Goal: Obtain resource: Download file/media

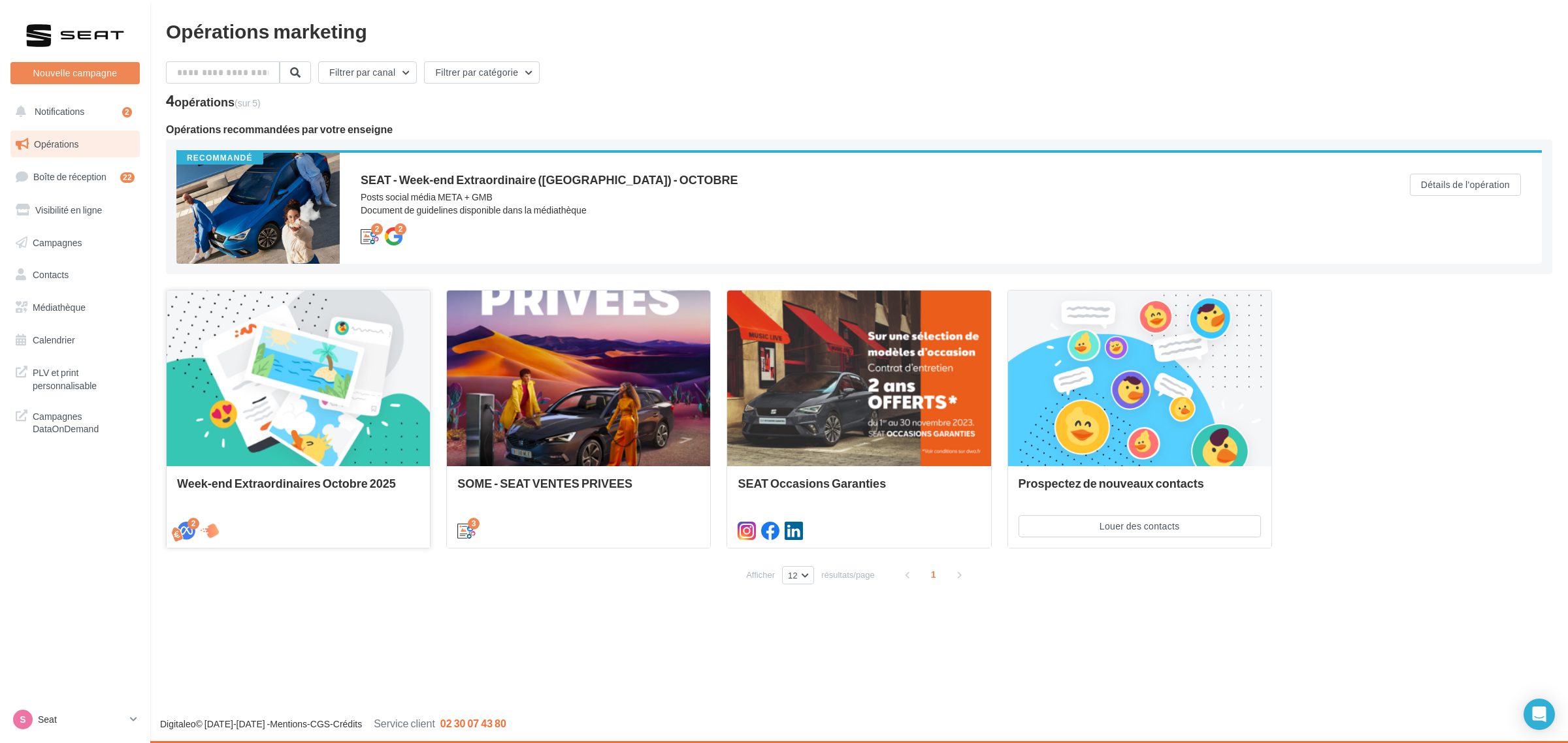
click at [222, 347] on div at bounding box center [298, 379] width 263 height 177
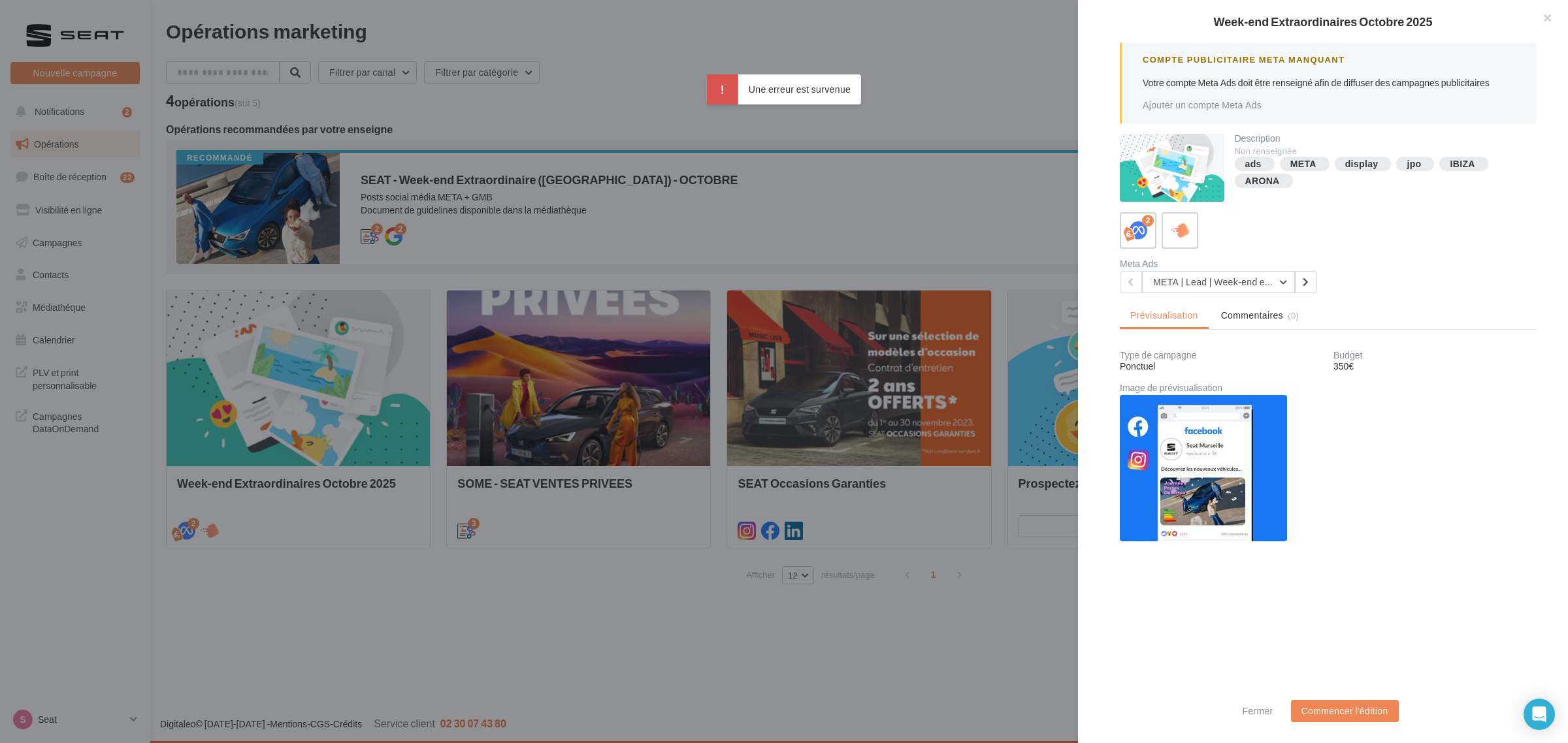
click at [836, 216] on div at bounding box center [784, 372] width 1568 height 743
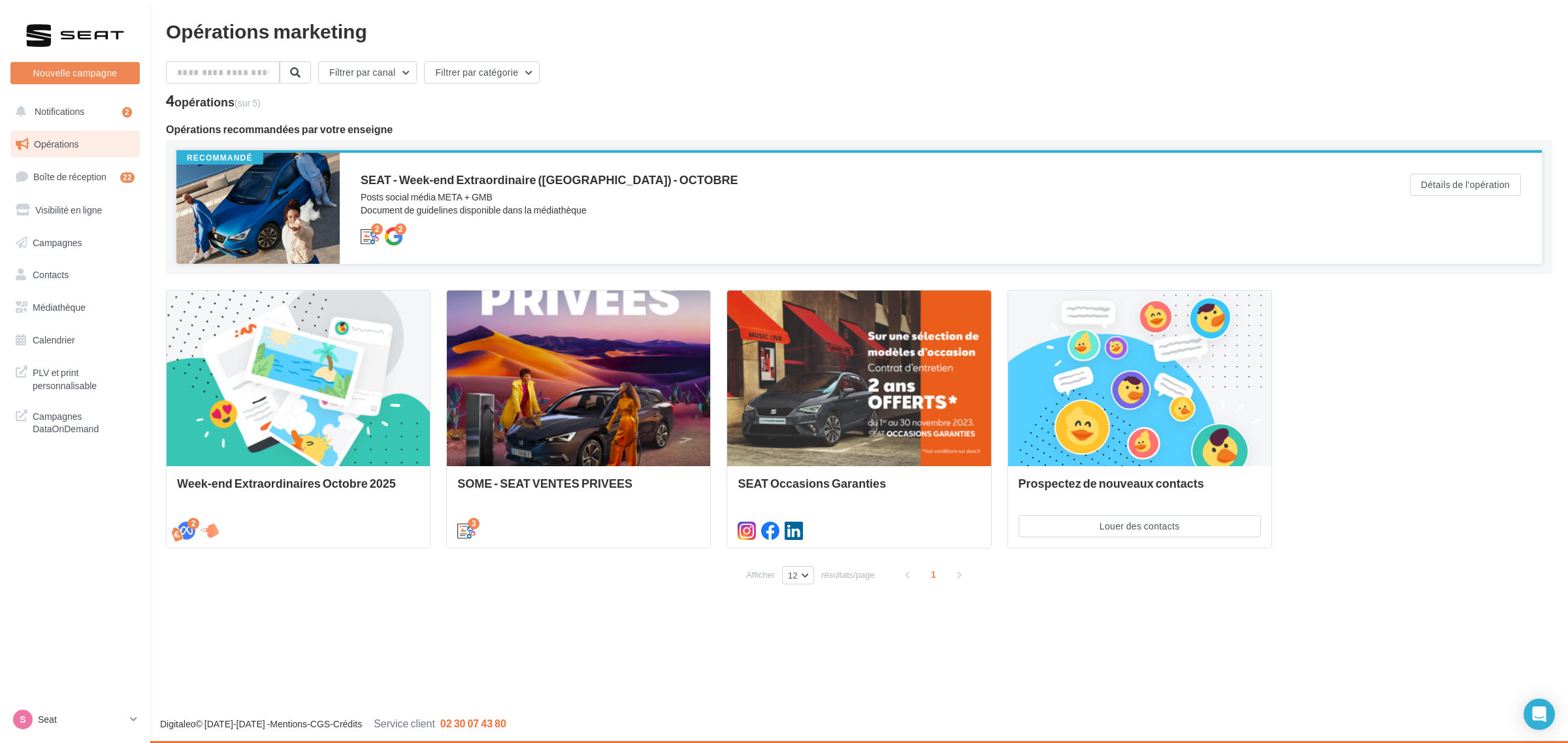
click at [587, 224] on div "SEAT - Week-end Extraordinaire (JPO) - OCTOBRE Posts social média META + GMB Do…" at bounding box center [865, 208] width 1008 height 69
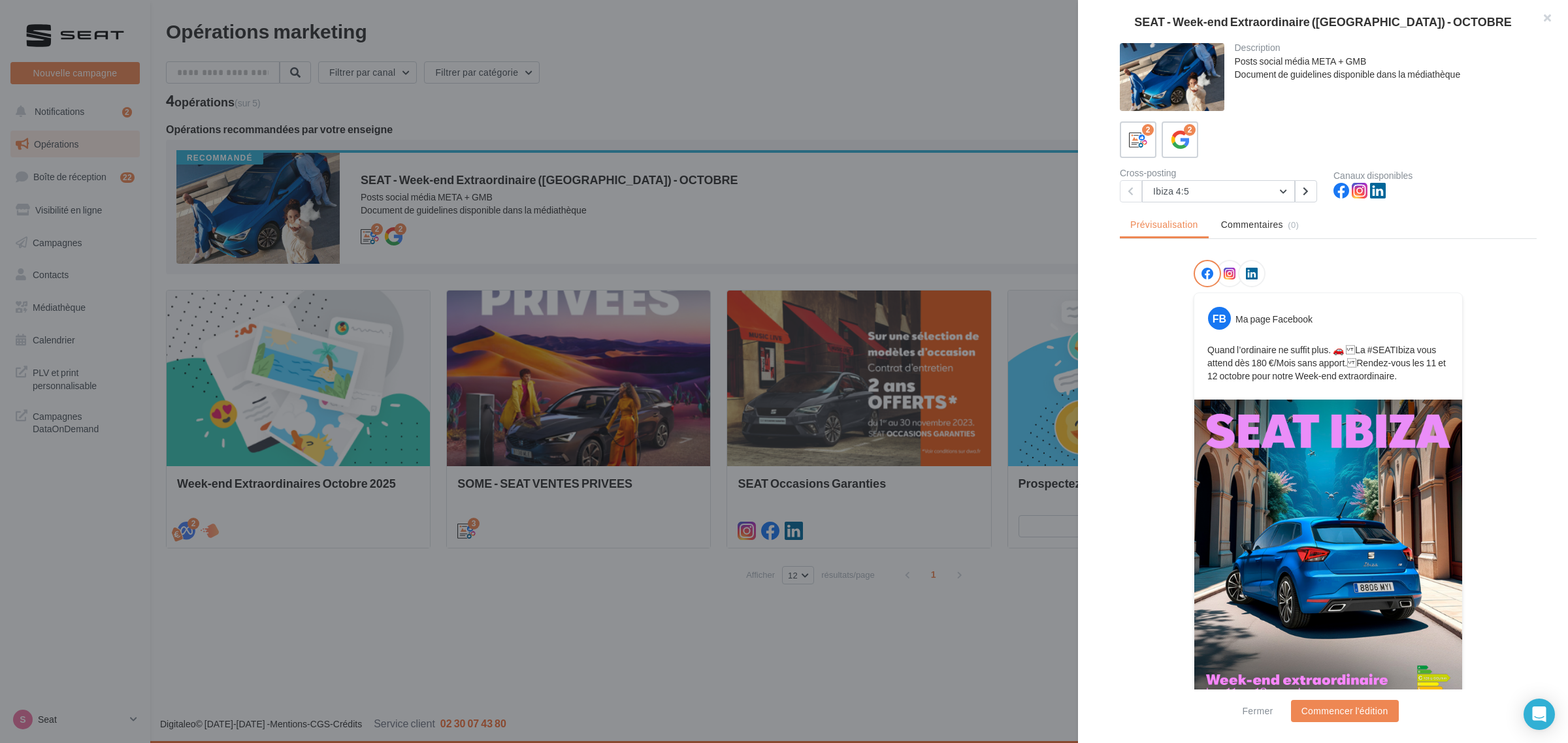
click at [1213, 346] on p "Quand l’ordinaire ne suffit plus. 🚗 La #SEATIbiza vous attend dès 180 €/Mois s…" at bounding box center [1328, 363] width 241 height 39
drag, startPoint x: 1213, startPoint y: 346, endPoint x: 1418, endPoint y: 369, distance: 206.3
click at [1418, 369] on p "Quand l’ordinaire ne suffit plus. 🚗 La #SEATIbiza vous attend dès 180 €/Mois s…" at bounding box center [1328, 363] width 241 height 39
copy div "Quand l’ordinaire ne suffit plus. 🚗 La #SEATIbiza vous attend dès 180 €/Mois s…"
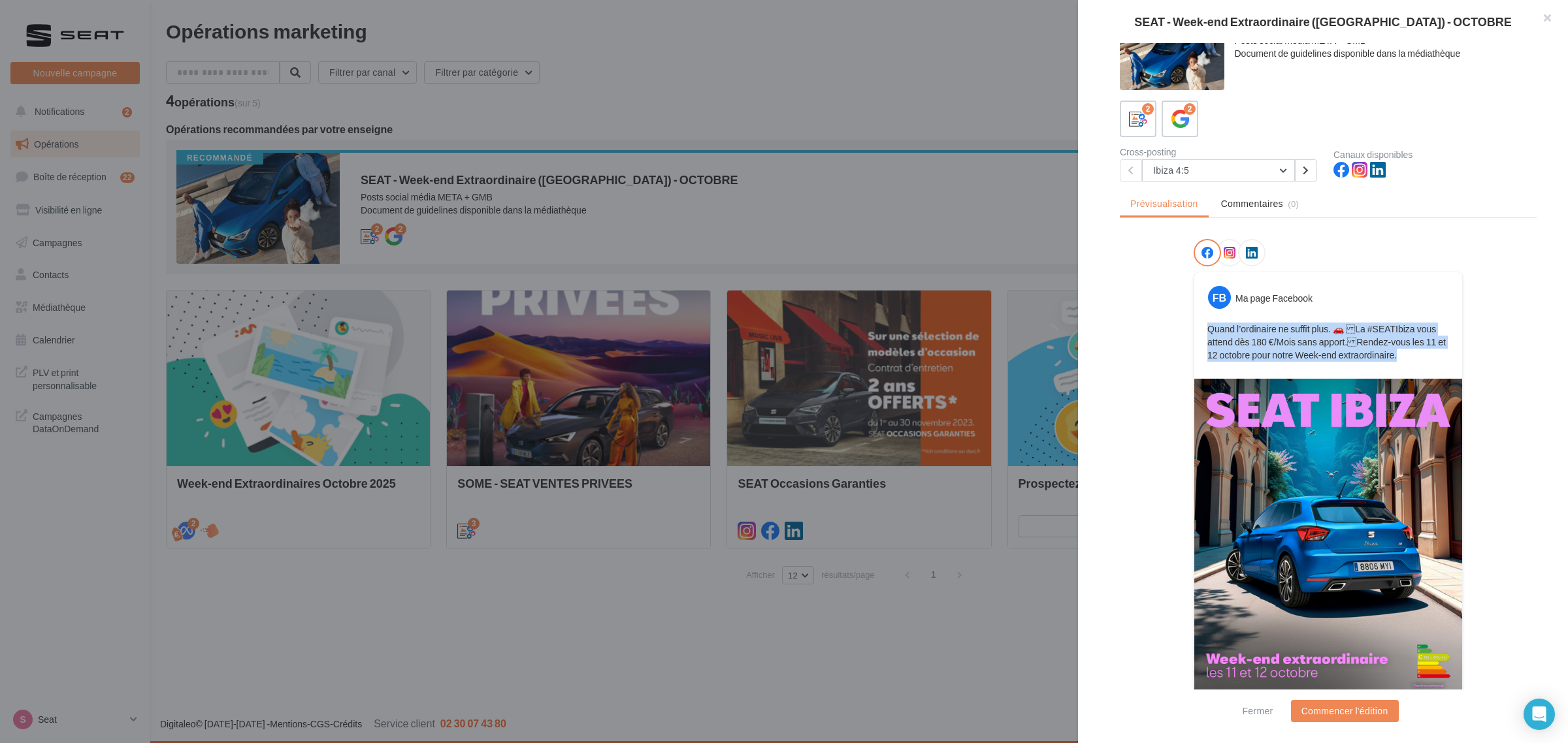
scroll to position [47, 0]
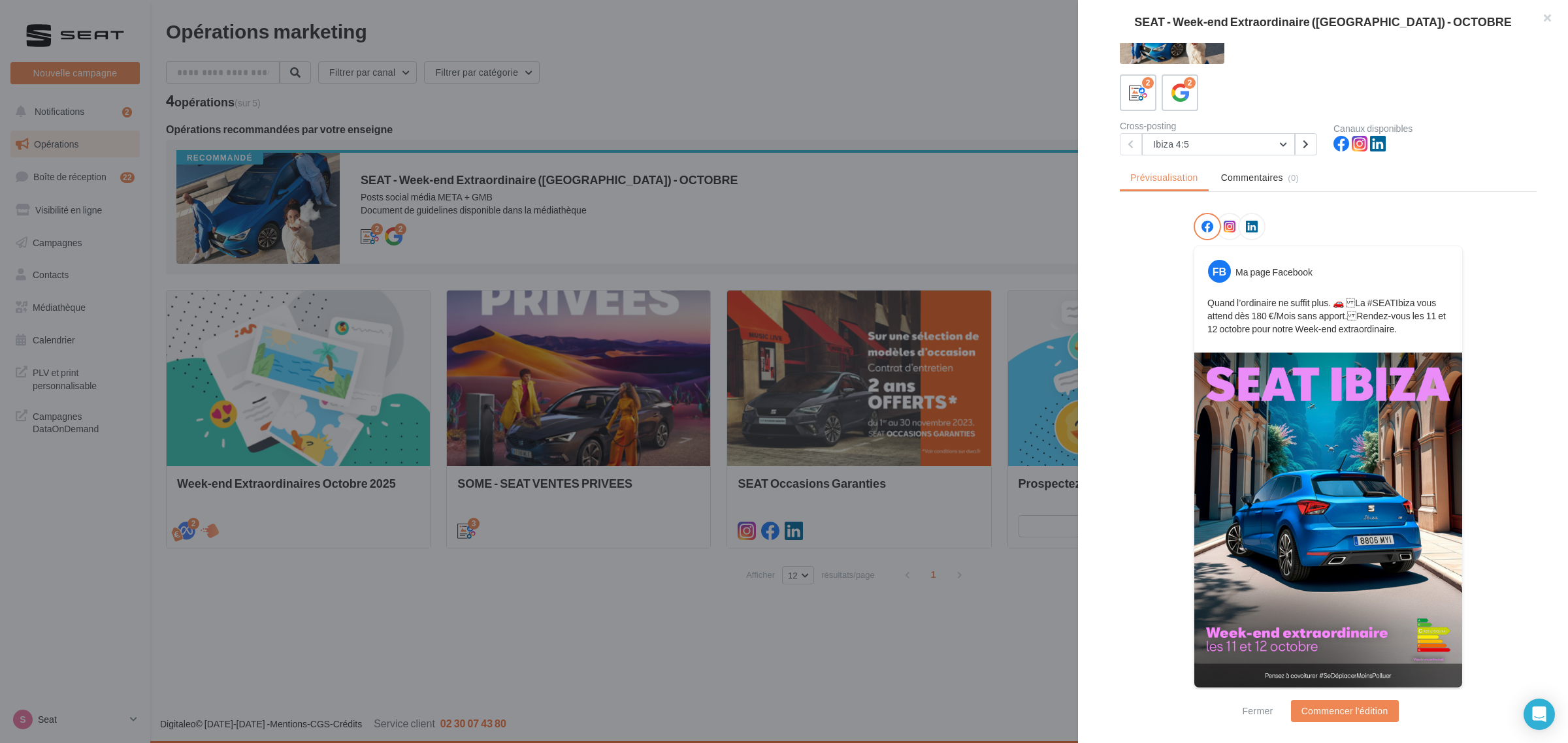
click at [166, 601] on div "SEAT - Week-end Extraordinaire ([GEOGRAPHIC_DATA]) - OCTOBRE Description Posts …" at bounding box center [859, 601] width 1386 height 0
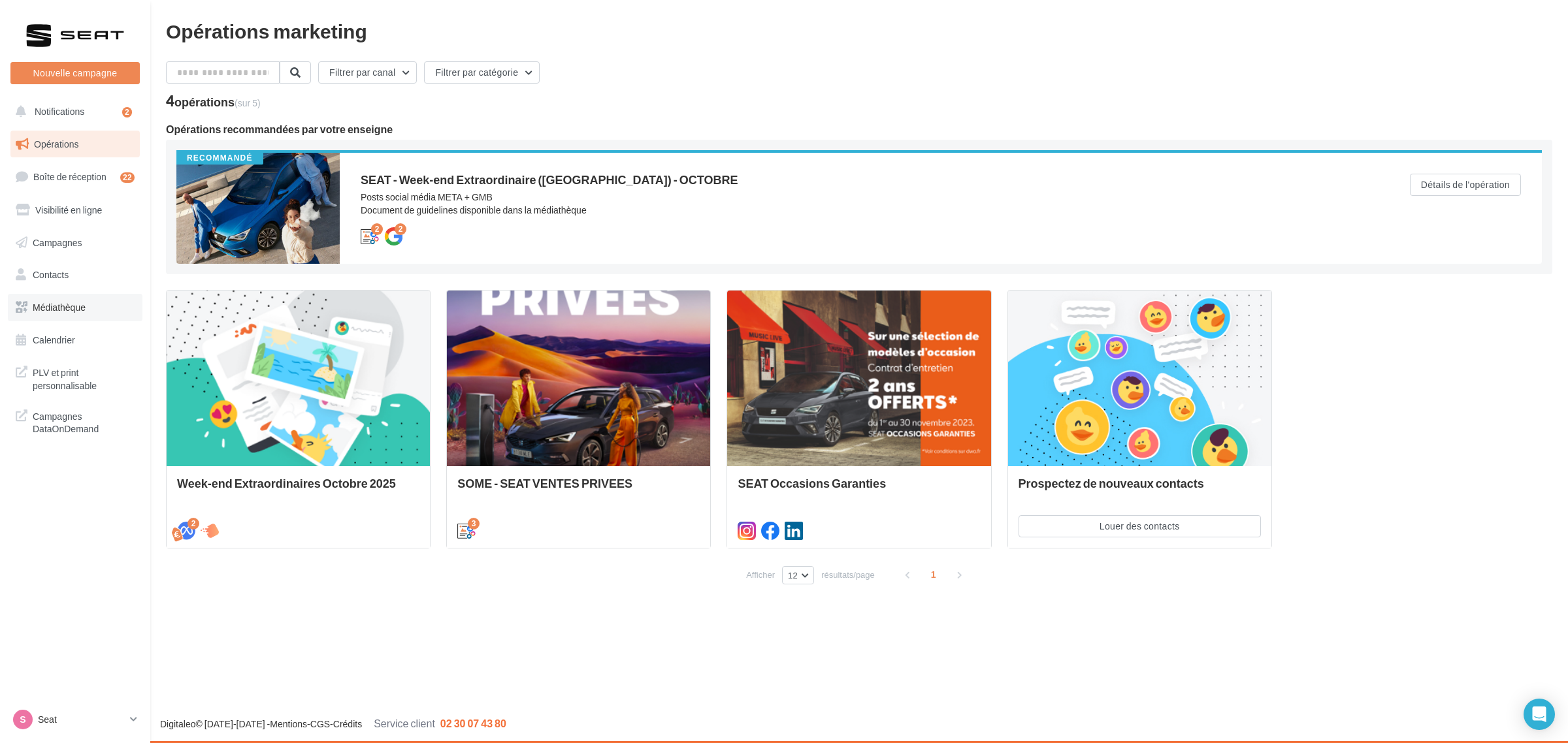
click at [83, 307] on span "Médiathèque" at bounding box center [59, 307] width 53 height 11
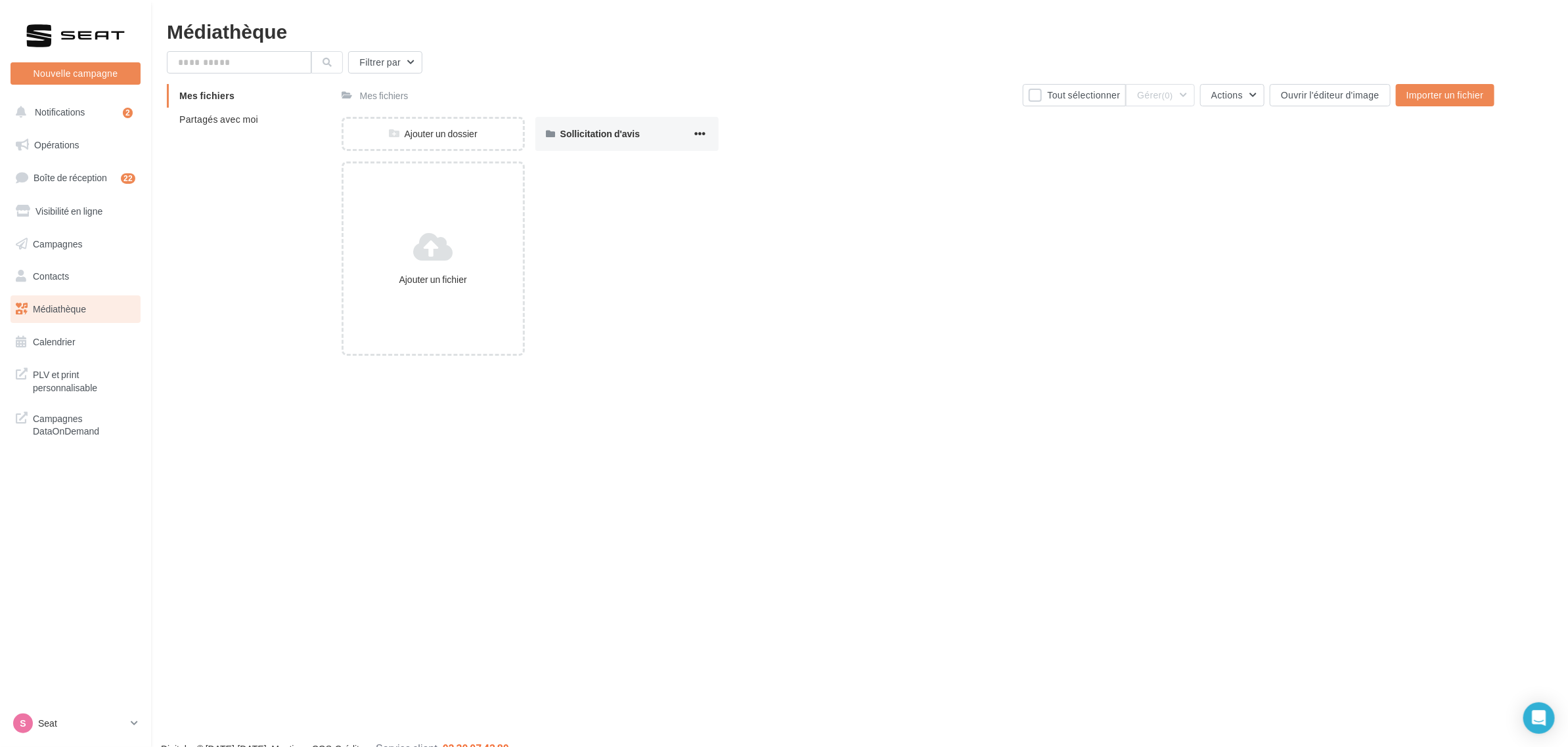
click at [227, 138] on div "Mes fichiers Partagés avec moi" at bounding box center [254, 113] width 175 height 58
click at [227, 126] on li "Partagés avec moi" at bounding box center [249, 119] width 164 height 24
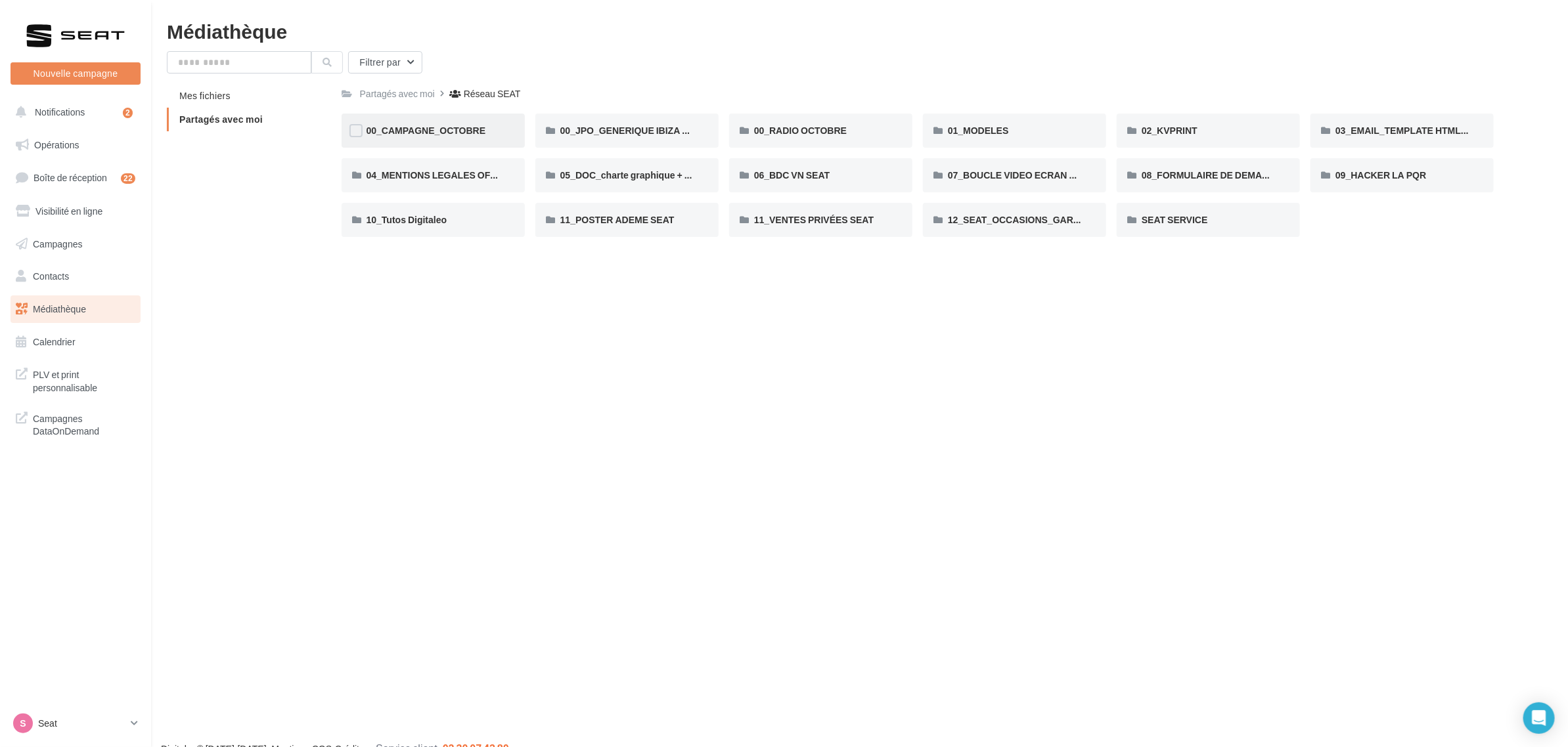
click at [467, 136] on div "00_CAMPAGNE_OCTOBRE" at bounding box center [433, 130] width 134 height 13
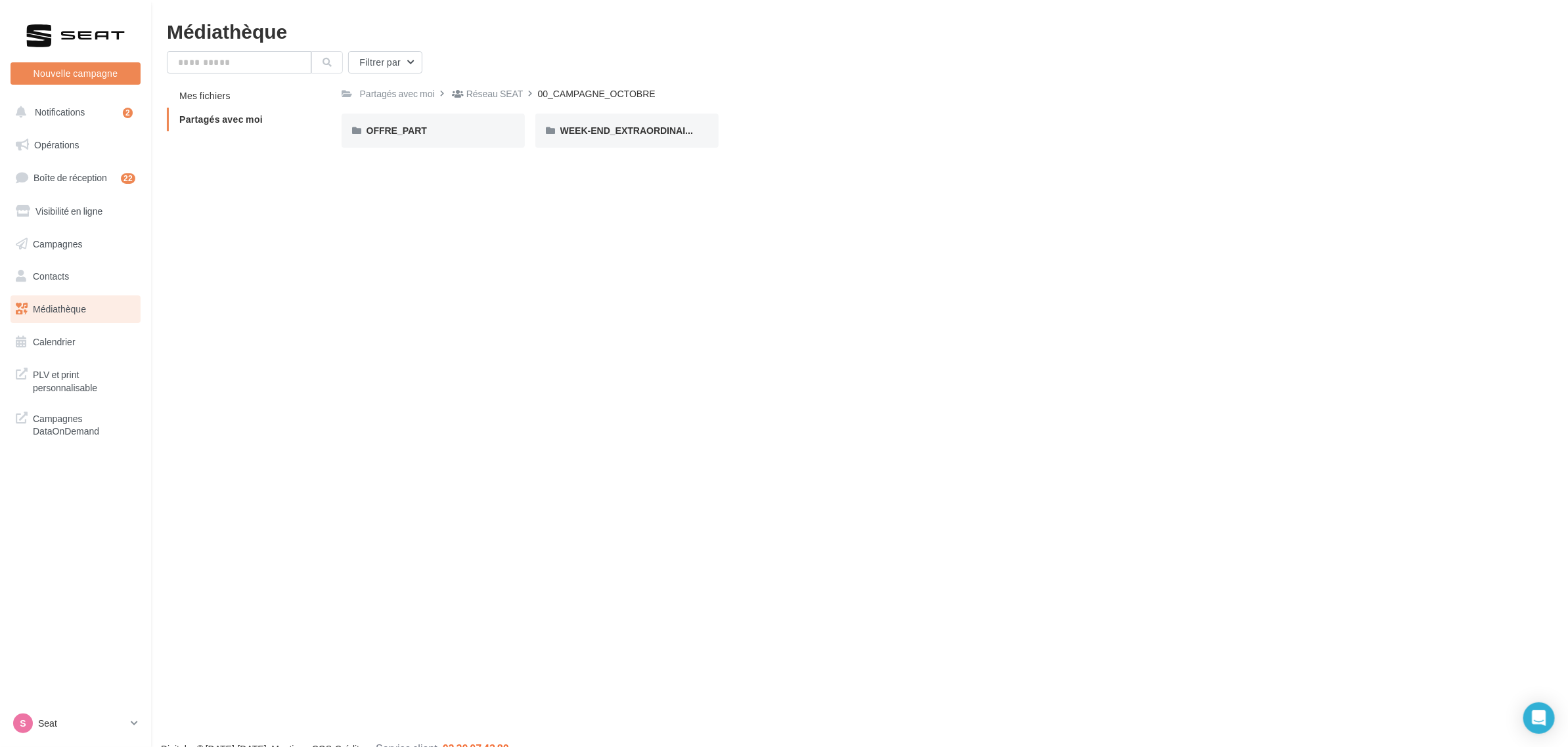
click at [467, 136] on div "OFFRE_PART" at bounding box center [433, 130] width 134 height 13
click at [214, 122] on span "Partagés avec moi" at bounding box center [220, 119] width 83 height 11
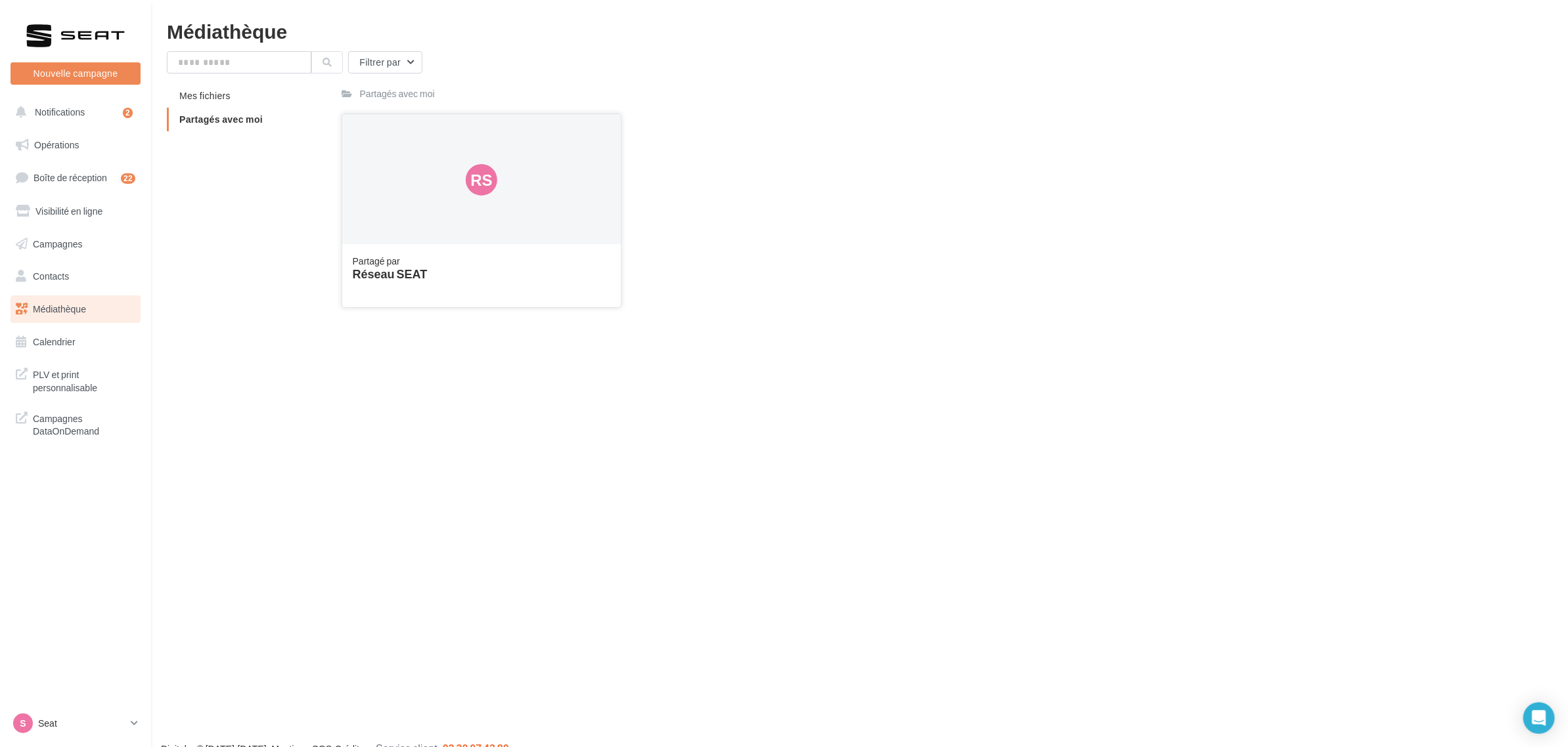
click at [421, 164] on div "Rs" at bounding box center [482, 180] width 279 height 132
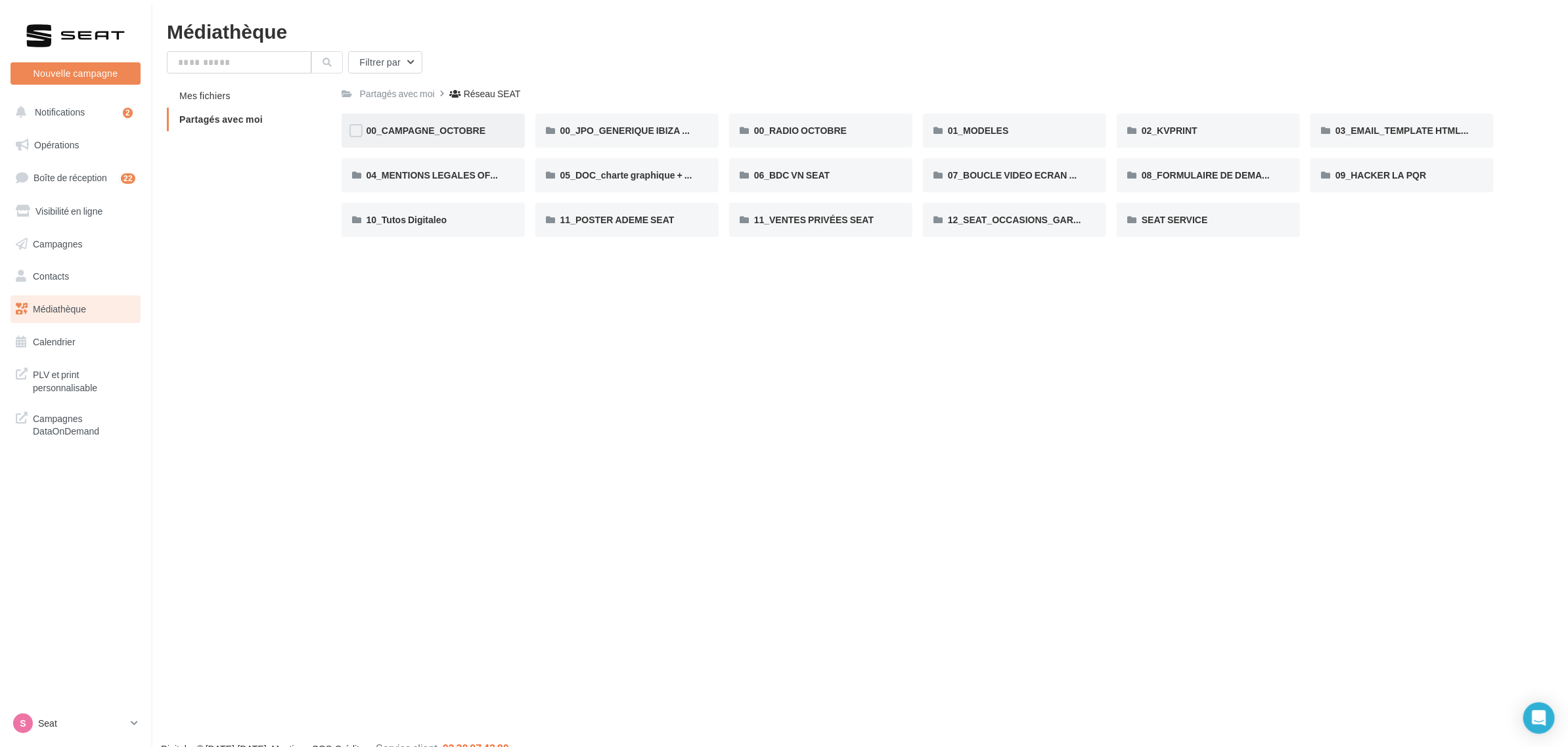
click at [437, 134] on span "00_CAMPAGNE_OCTOBRE" at bounding box center [426, 130] width 119 height 11
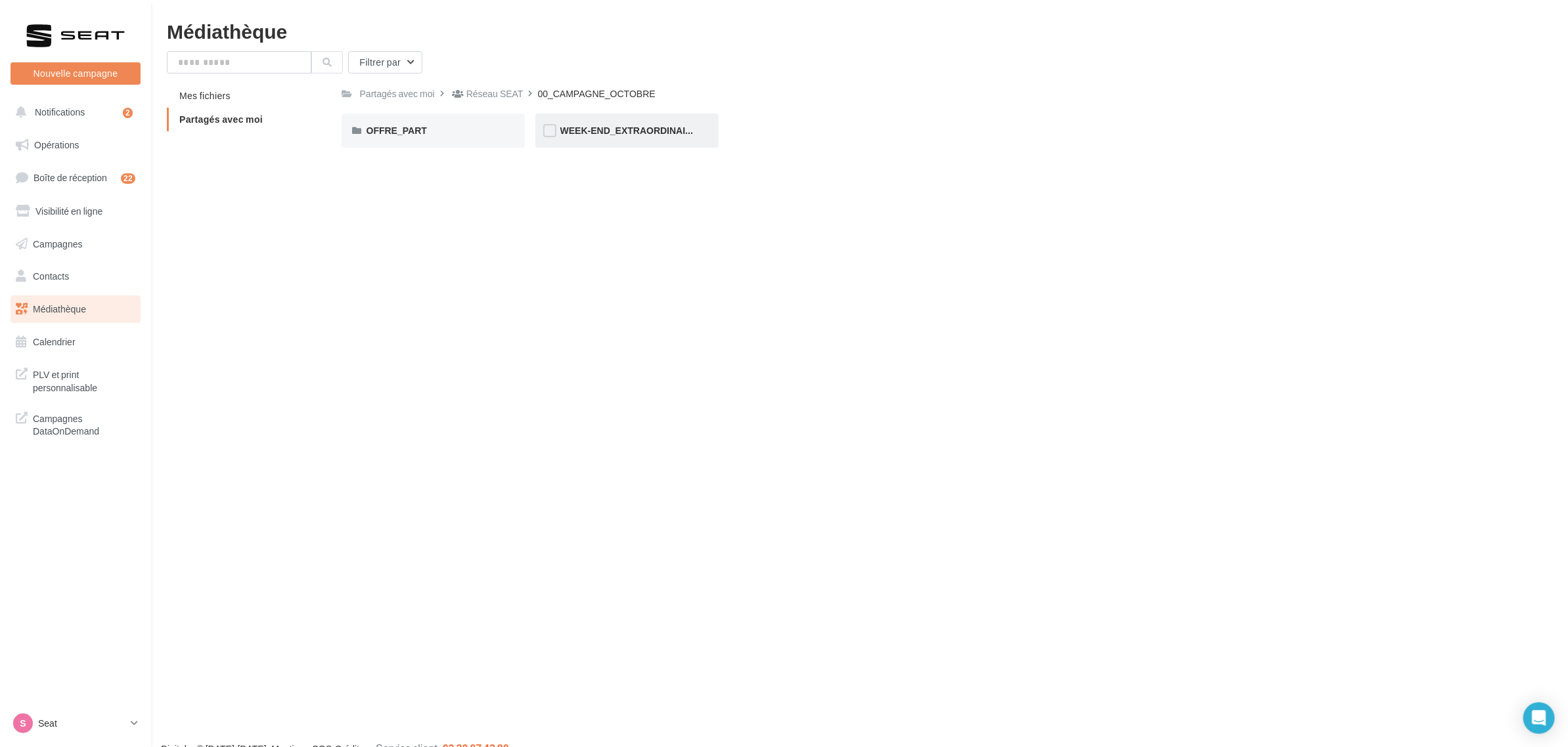
click at [667, 138] on div "WEEK-END_EXTRAORDINAIRE" at bounding box center [627, 131] width 183 height 34
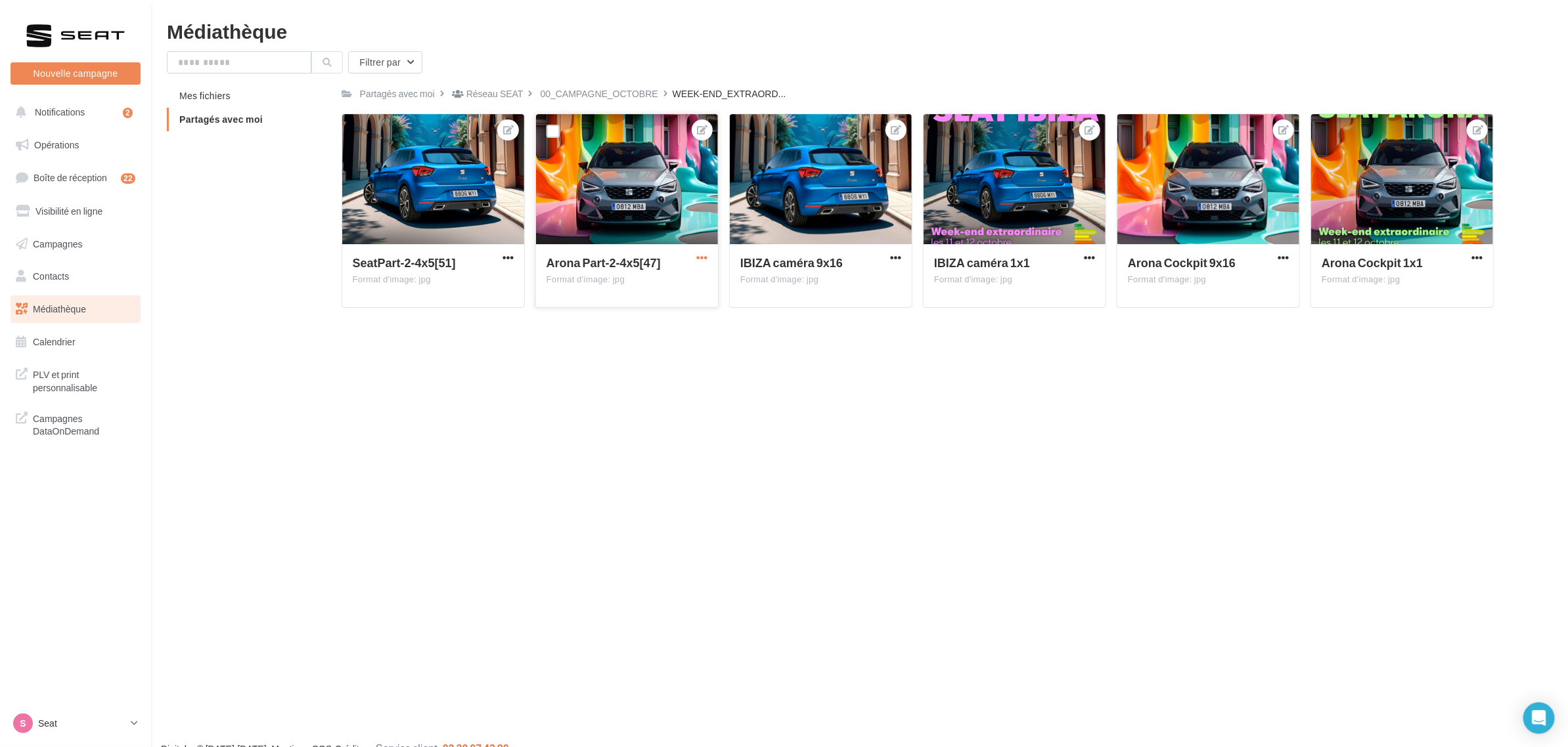
click at [703, 260] on span "button" at bounding box center [702, 258] width 11 height 11
drag, startPoint x: 800, startPoint y: 317, endPoint x: 825, endPoint y: 308, distance: 26.6
click at [800, 317] on div "SeatPart-2-4x5[51] Format d'image: jpg SeatPart-2-4x5[51] Arona Part-2-4x5[47] …" at bounding box center [923, 216] width 1163 height 205
click at [510, 254] on span "button" at bounding box center [508, 258] width 11 height 11
click at [454, 325] on button "Télécharger" at bounding box center [448, 318] width 135 height 34
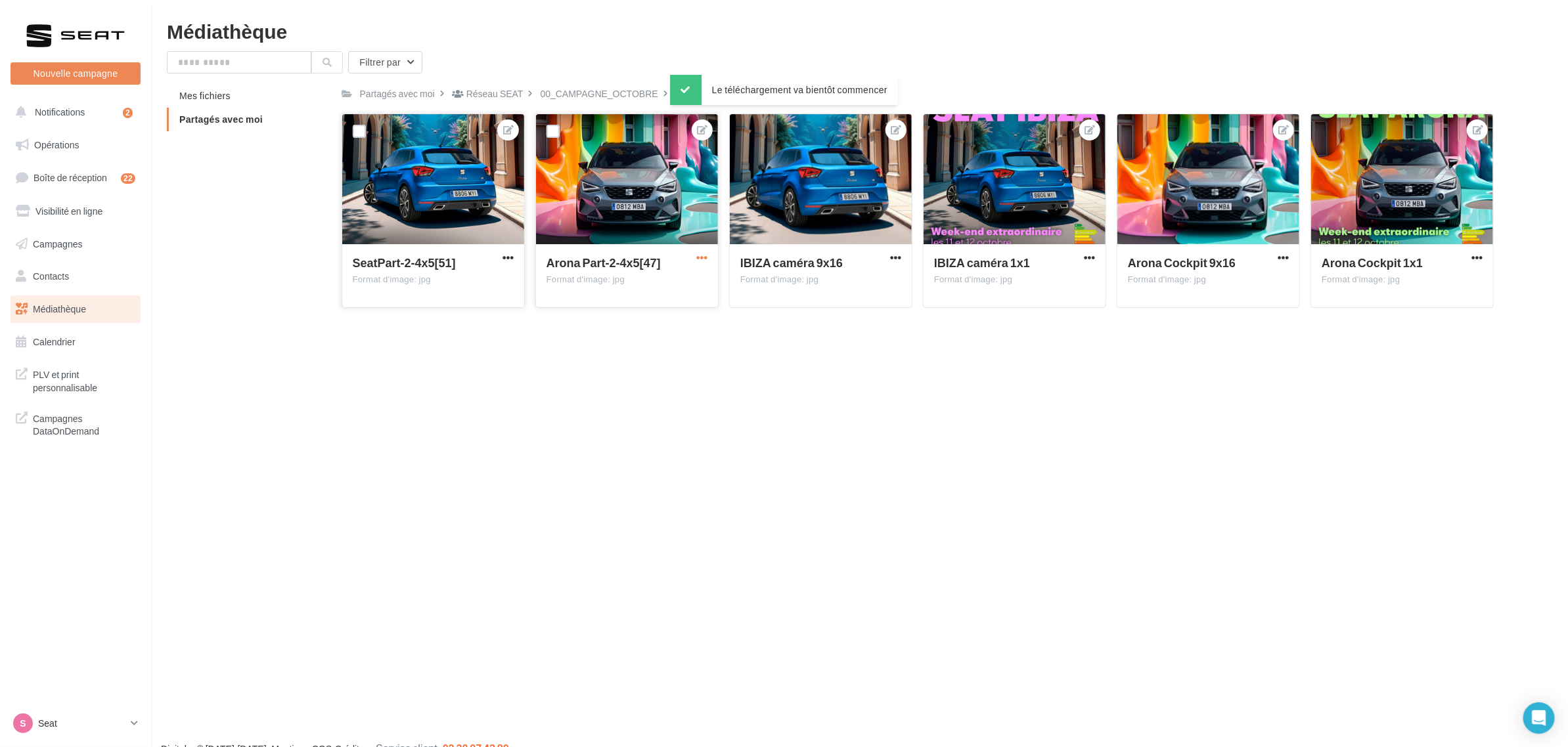
click at [697, 258] on span "button" at bounding box center [702, 258] width 11 height 11
click at [634, 317] on button "Télécharger" at bounding box center [642, 318] width 135 height 34
click at [74, 153] on link "Opérations" at bounding box center [76, 145] width 136 height 28
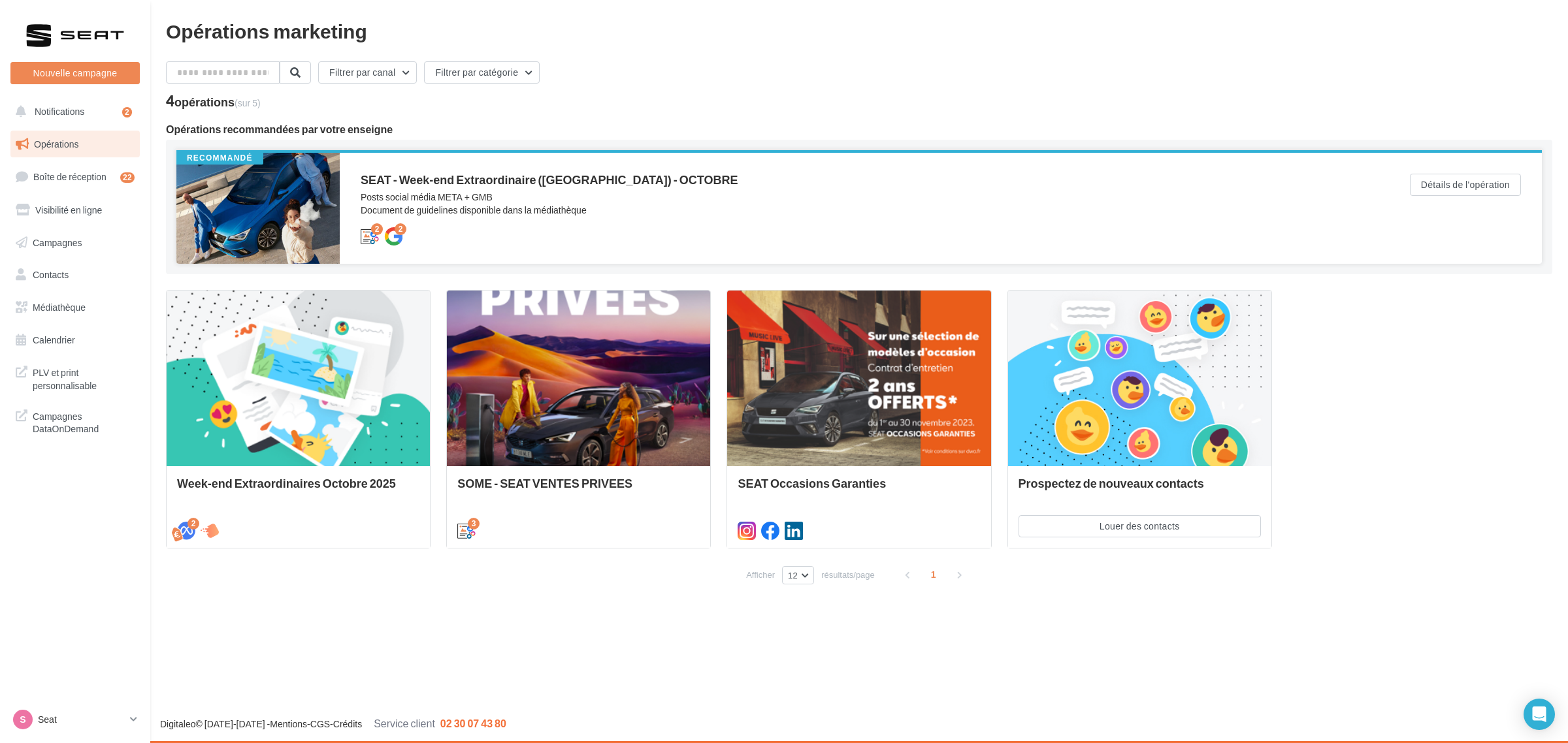
click at [543, 206] on div "Posts social média META + GMB Document de guidelines disponible dans la médiath…" at bounding box center [859, 204] width 997 height 26
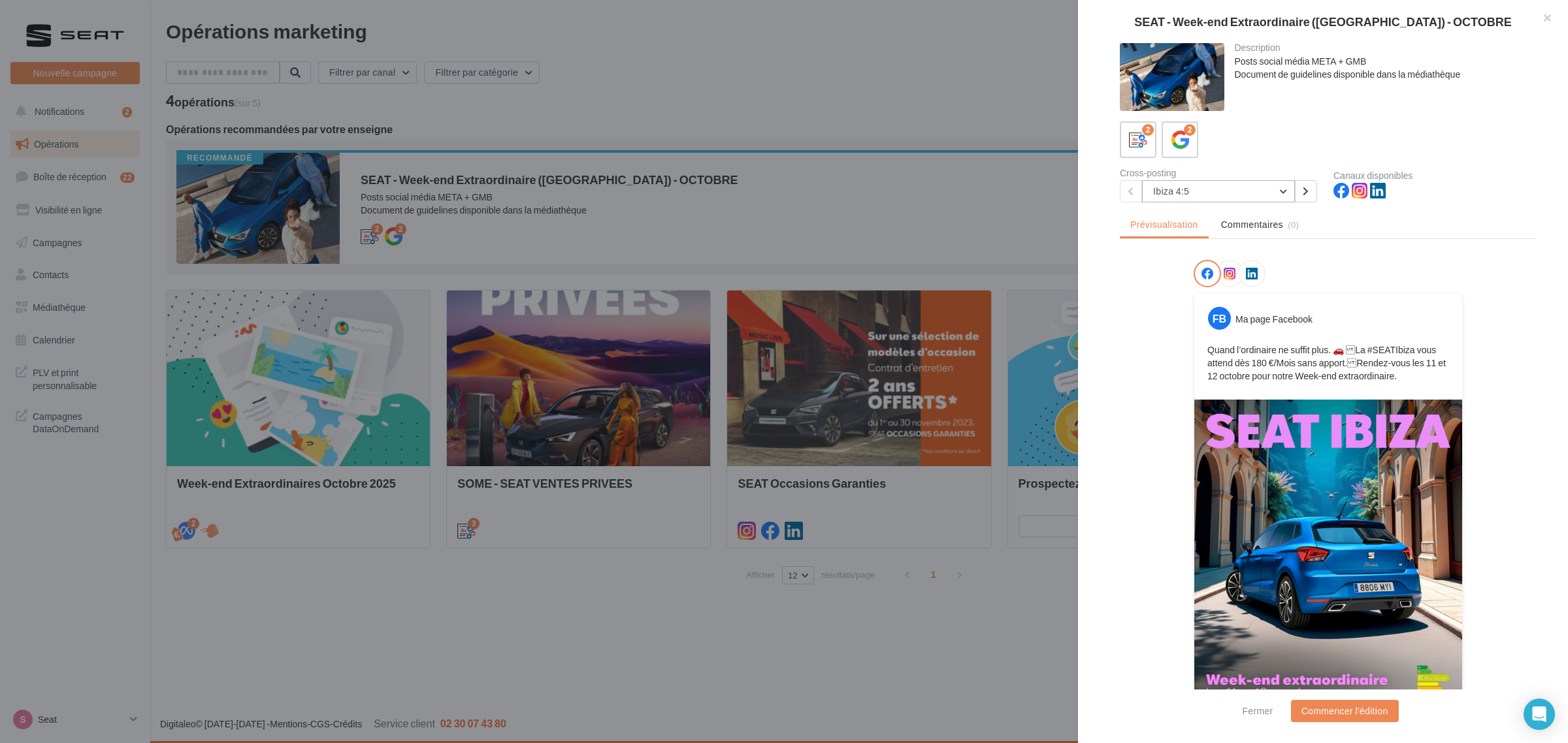
click at [1218, 199] on button "Ibiza 4:5" at bounding box center [1218, 191] width 153 height 22
click at [1205, 249] on button "Arona 4:5" at bounding box center [1240, 258] width 196 height 34
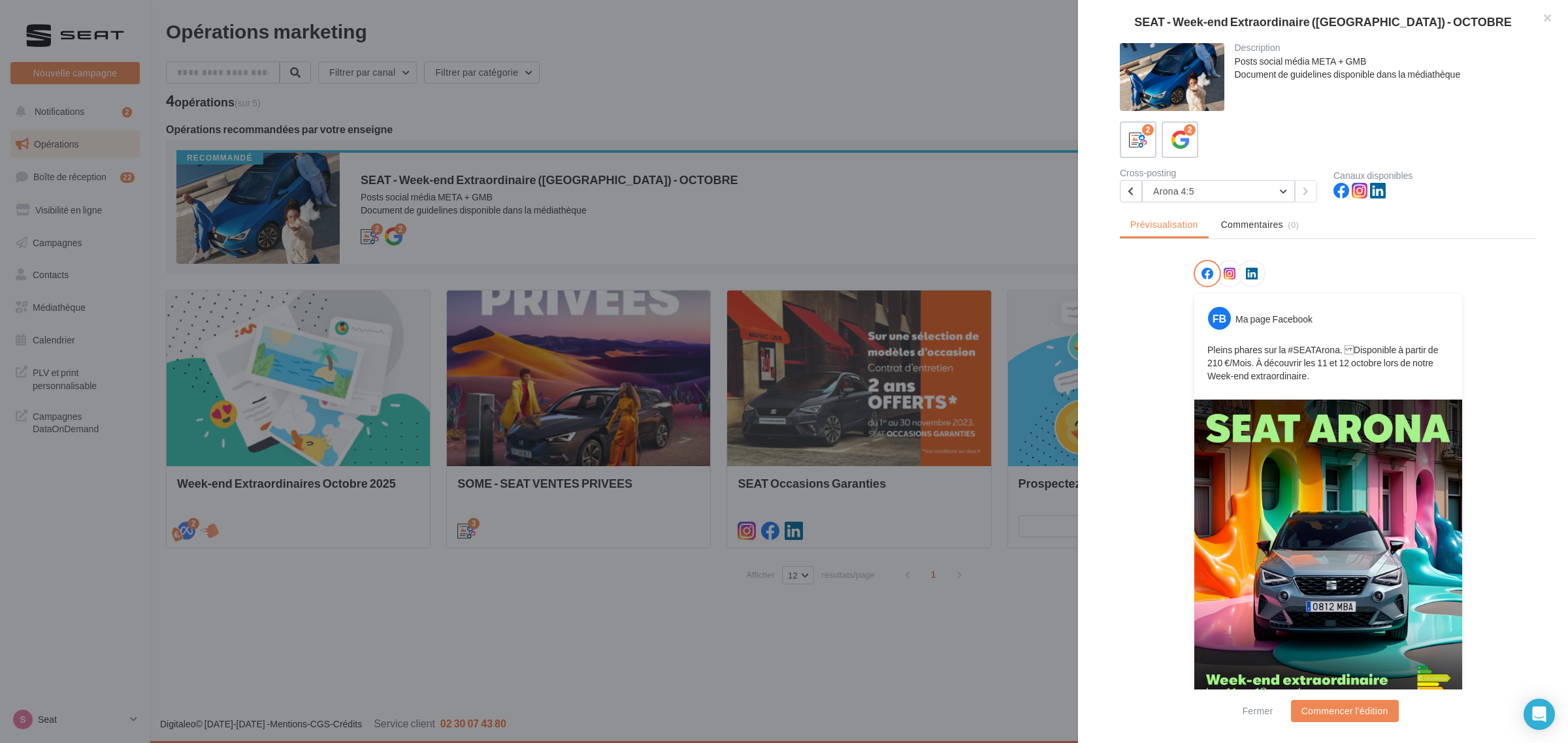
click at [1212, 346] on p "Pleins phares sur la #SEATArona. Disponible à partir de 210 €/Mois. À découvri…" at bounding box center [1328, 363] width 241 height 39
drag, startPoint x: 1211, startPoint y: 346, endPoint x: 1292, endPoint y: 371, distance: 84.8
click at [1292, 371] on p "Pleins phares sur la #SEATArona. Disponible à partir de 210 €/Mois. À découvri…" at bounding box center [1328, 363] width 241 height 39
copy p "Pleins phares sur la #SEATArona. Disponible à partir de 210 €/Mois. À découvri…"
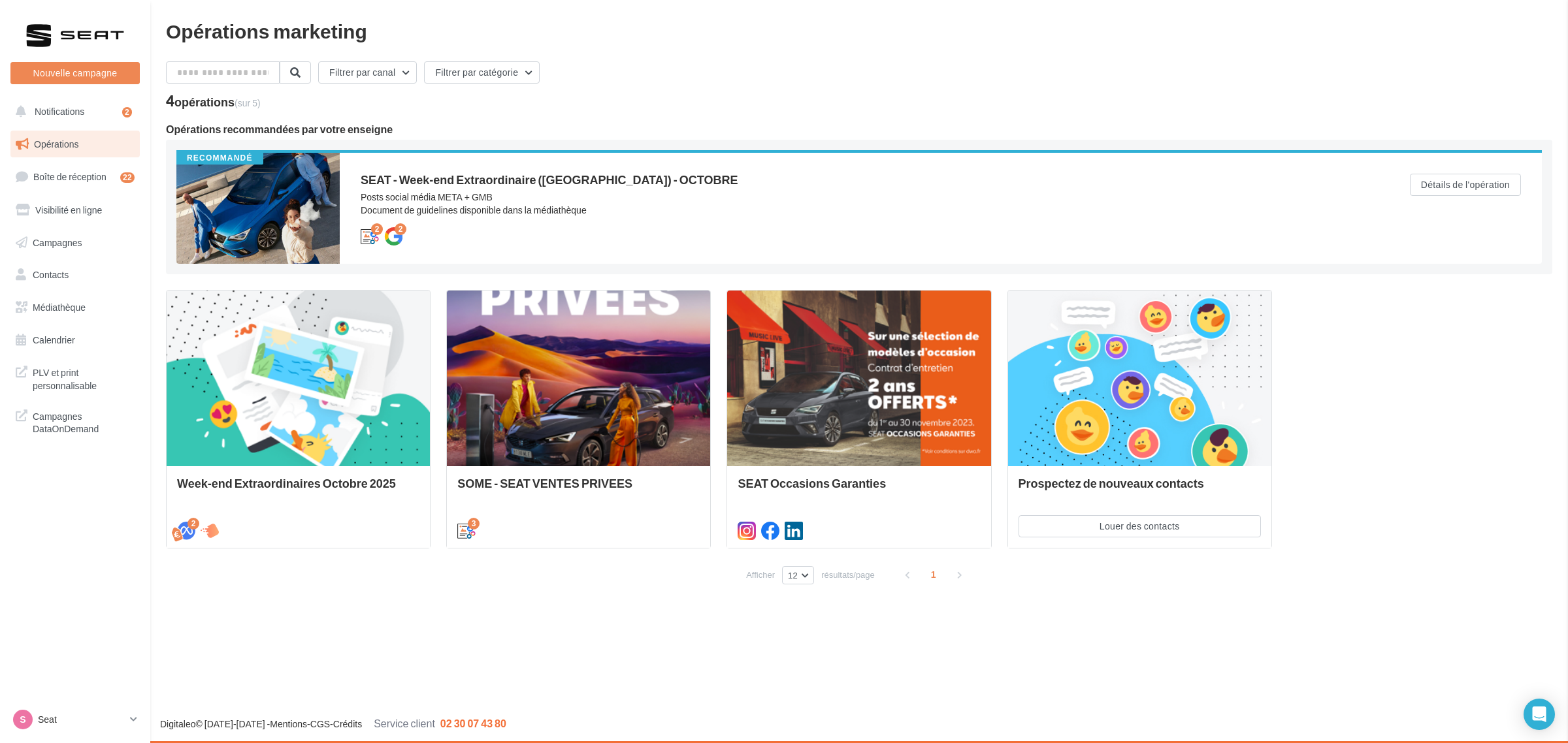
click at [65, 712] on div "S Seat SEAT-ST-MAXIMIN" at bounding box center [69, 719] width 112 height 20
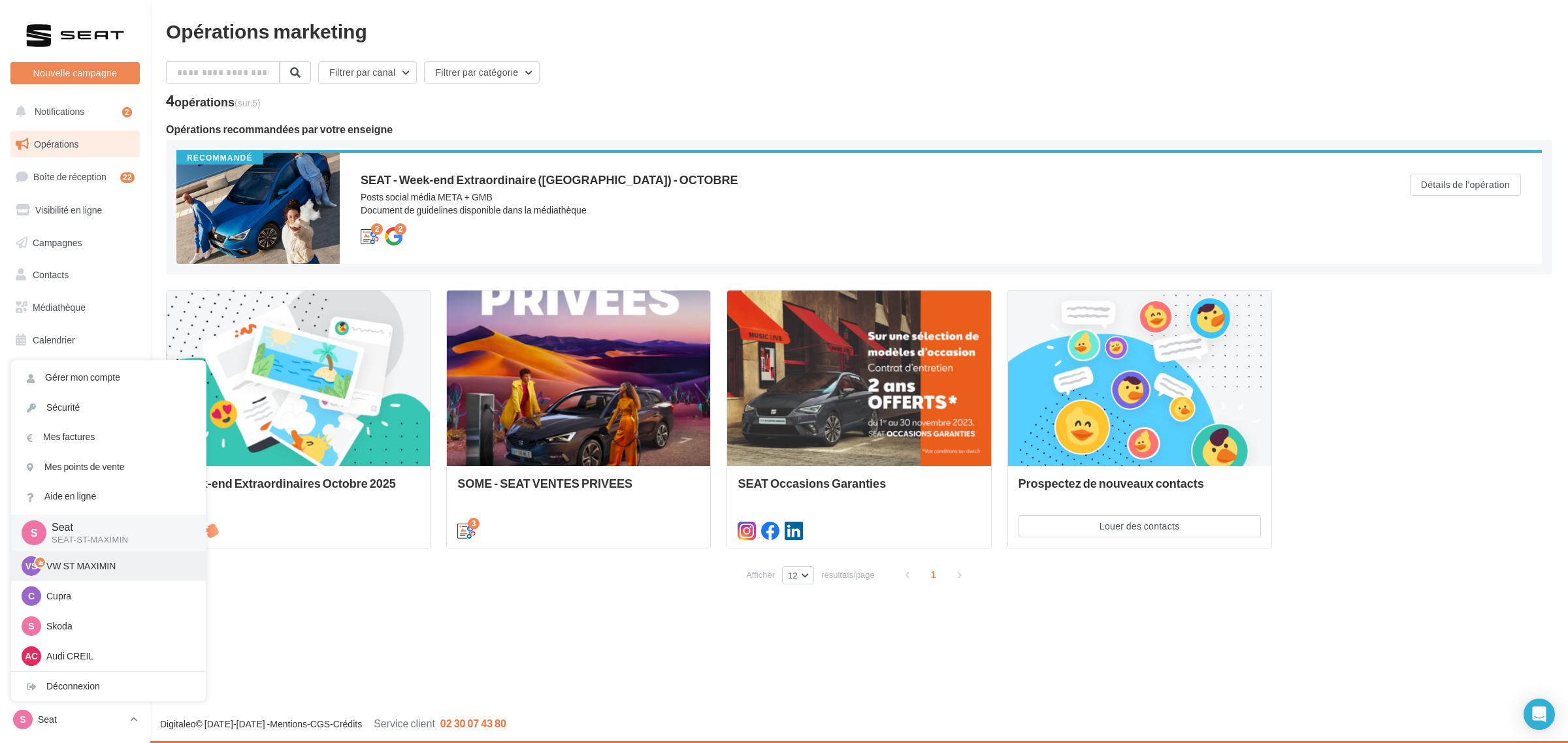
click at [99, 568] on p "VW ST MAXIMIN" at bounding box center [118, 566] width 144 height 13
